Goal: Transaction & Acquisition: Purchase product/service

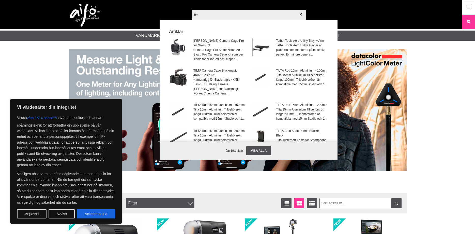
type input "b+w"
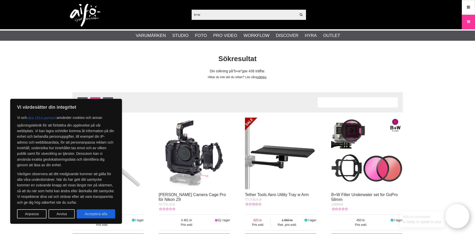
scroll to position [130, 0]
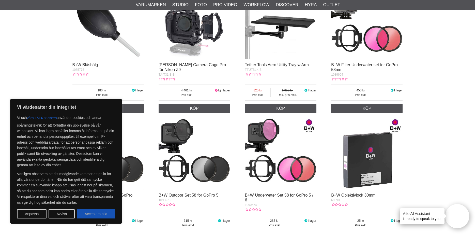
click at [101, 215] on button "Acceptera alla" at bounding box center [96, 213] width 38 height 9
checkbox input "true"
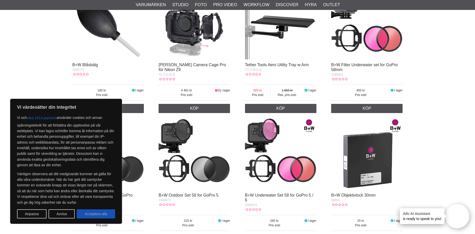
checkbox input "true"
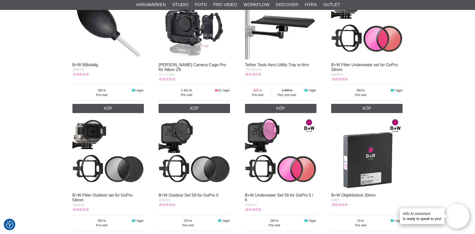
scroll to position [0, 0]
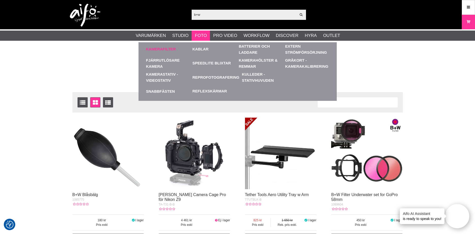
click at [169, 50] on link "Kamerafilter" at bounding box center [161, 49] width 30 height 6
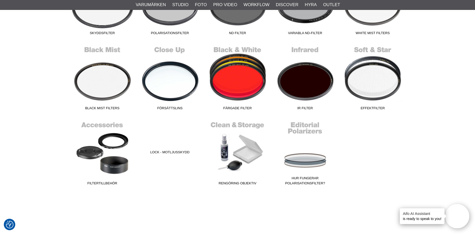
scroll to position [156, 0]
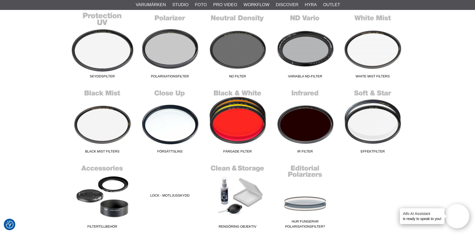
click at [104, 58] on link "Skyddsfilter" at bounding box center [103, 46] width 68 height 69
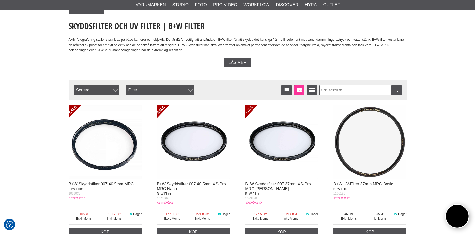
scroll to position [130, 0]
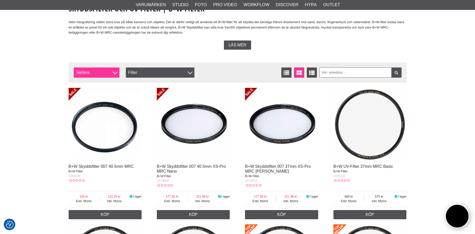
click at [110, 72] on span "Sortera" at bounding box center [97, 72] width 46 height 10
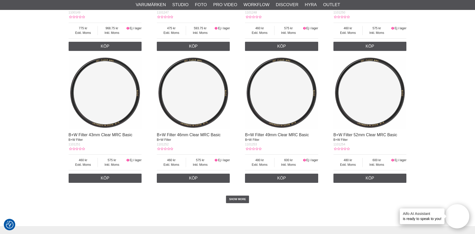
scroll to position [1037, 0]
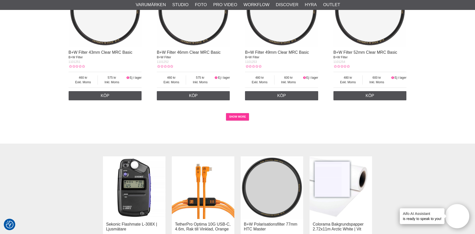
click at [237, 117] on link "SHOW MORE" at bounding box center [237, 117] width 23 height 8
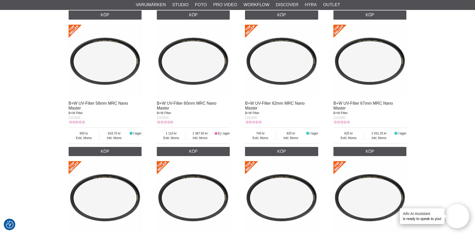
scroll to position [1816, 0]
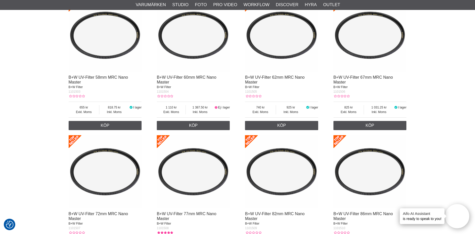
click at [378, 55] on img at bounding box center [370, 35] width 73 height 73
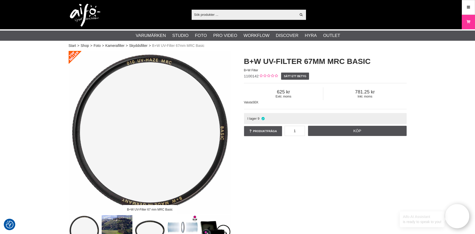
checkbox input "true"
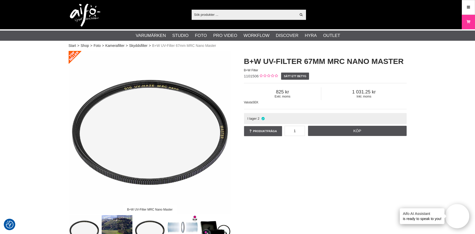
drag, startPoint x: 258, startPoint y: 77, endPoint x: 242, endPoint y: 77, distance: 15.8
click at [242, 77] on div "B+W UV-Filter 67mm MRC Nano Master B+W Filter 1101506 Sätt ett betyg Exkl. moms…" at bounding box center [325, 96] width 175 height 91
copy span "1101506"
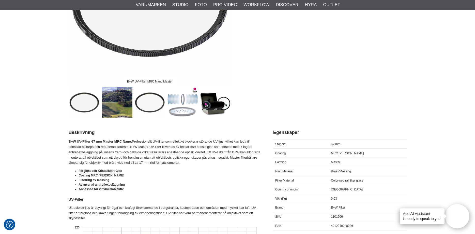
scroll to position [130, 0]
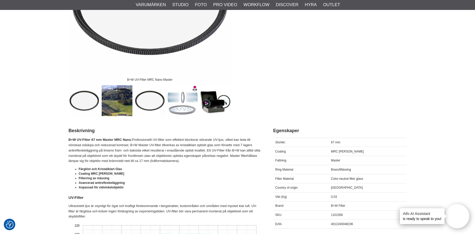
click at [109, 101] on img at bounding box center [117, 100] width 31 height 31
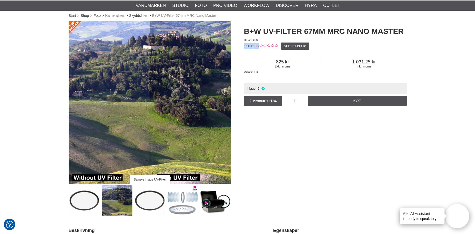
scroll to position [78, 0]
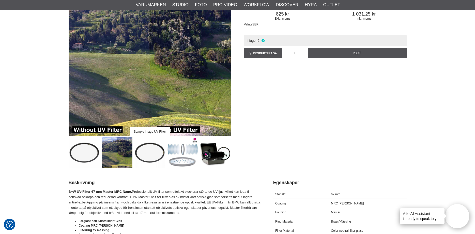
click at [181, 153] on img at bounding box center [182, 152] width 31 height 31
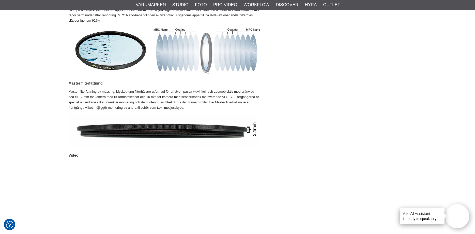
scroll to position [415, 0]
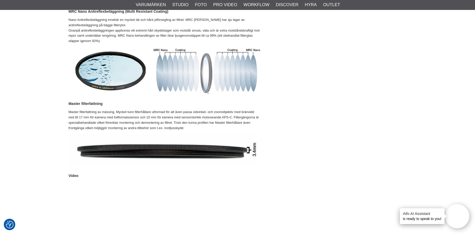
click at [408, 93] on section "B+W Multi-Resistant Coating Nano B+W UV-Filter 67mm MRC Nano Master B+W Filter …" at bounding box center [238, 123] width 346 height 975
click at [404, 92] on div "Beskrivning Egenskaper Länkar Beskrivning B+W UV-Filter 67 mm Master MRC [PERSO…" at bounding box center [238, 110] width 338 height 547
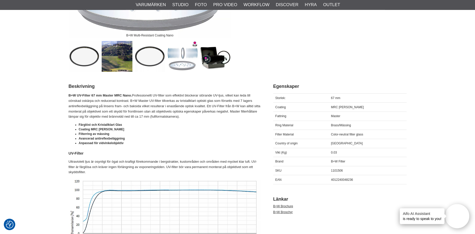
scroll to position [156, 0]
